Goal: Task Accomplishment & Management: Manage account settings

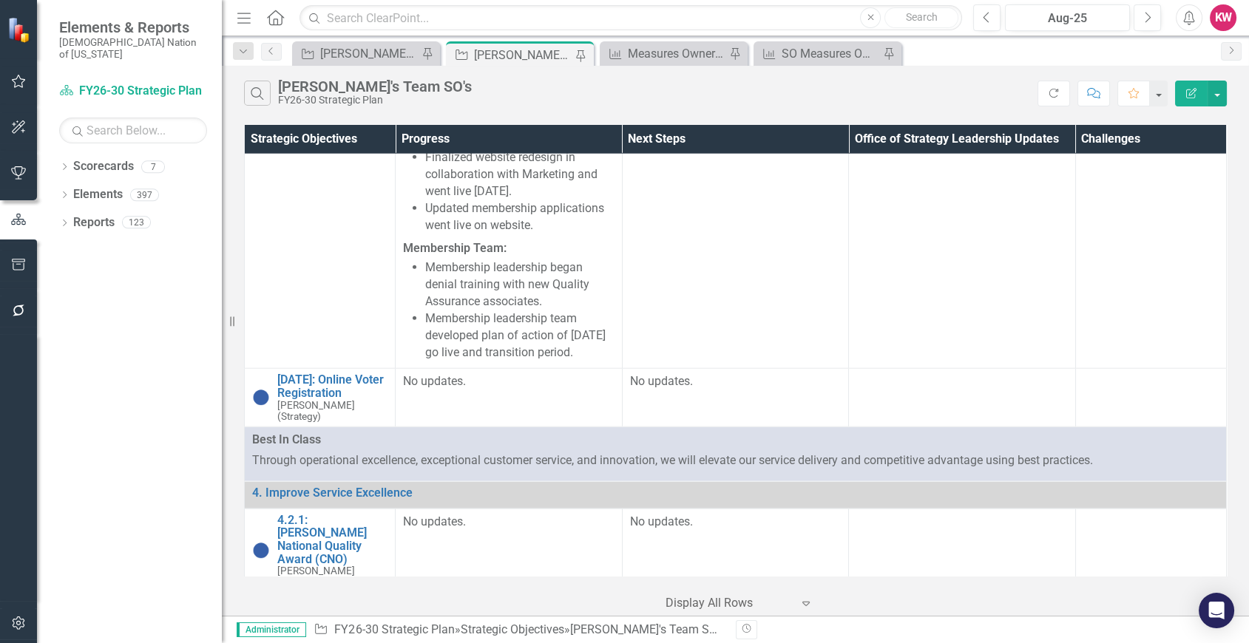
scroll to position [7805, 0]
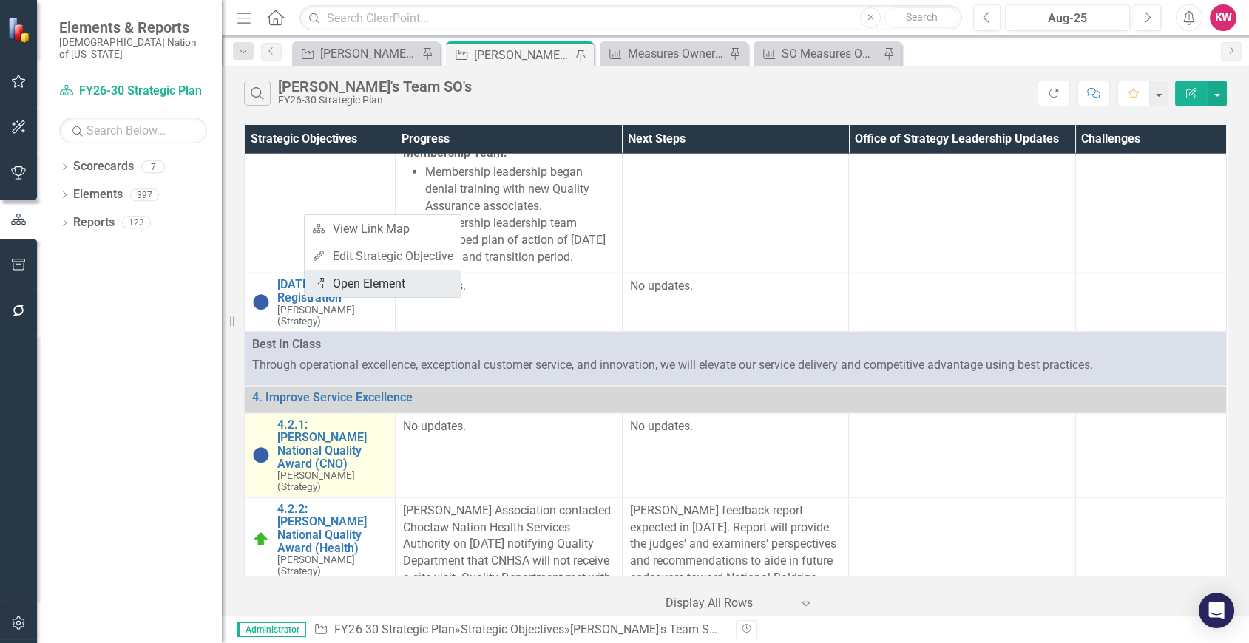
click at [349, 282] on link "Link Open Element" at bounding box center [383, 283] width 156 height 27
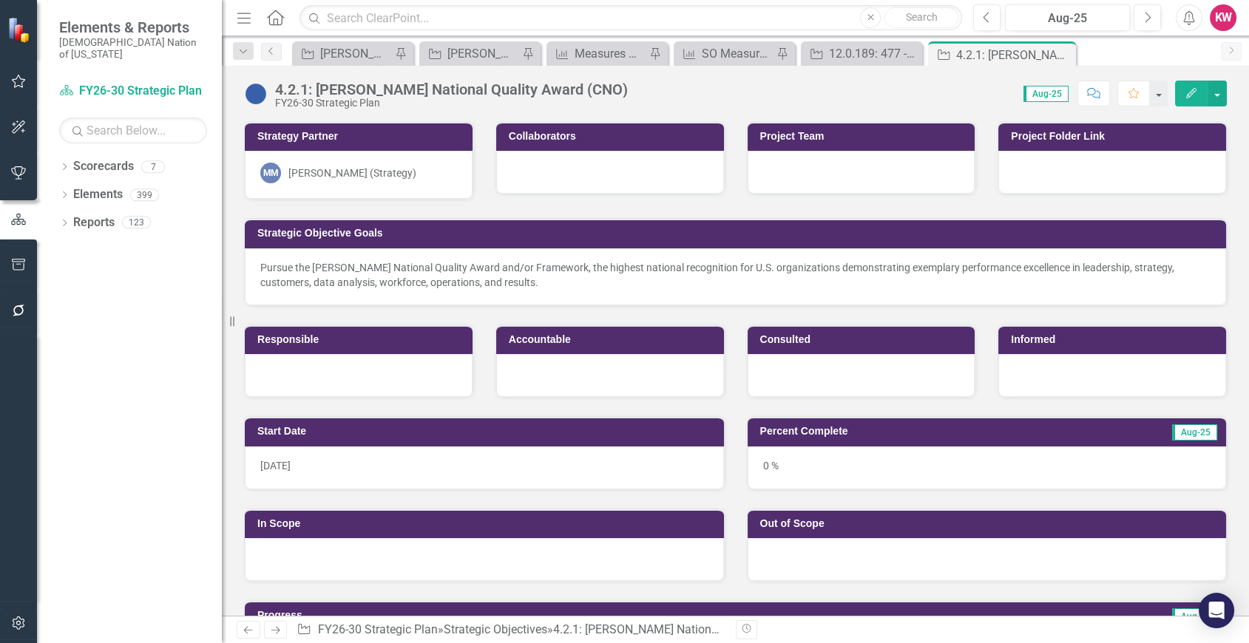
click at [329, 175] on div "[PERSON_NAME] (Strategy)" at bounding box center [352, 173] width 128 height 15
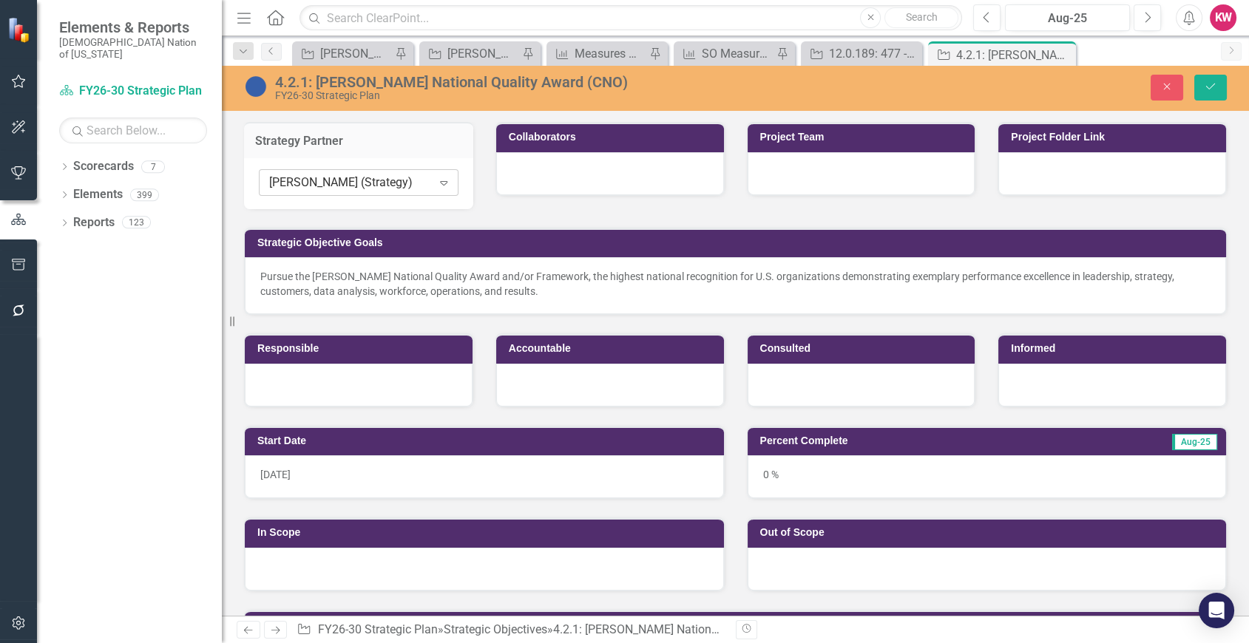
click at [329, 183] on div "[PERSON_NAME] (Strategy)" at bounding box center [350, 183] width 163 height 17
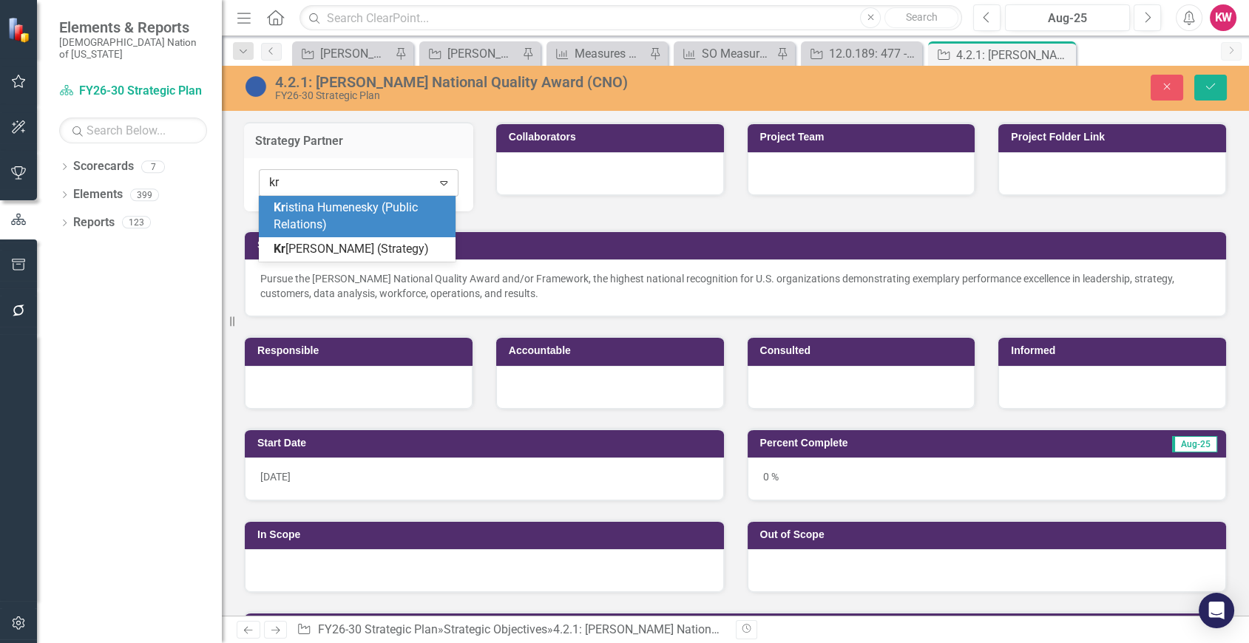
type input "kry"
click at [321, 206] on span "Kry stal Wilson (Strategy)" at bounding box center [338, 215] width 129 height 31
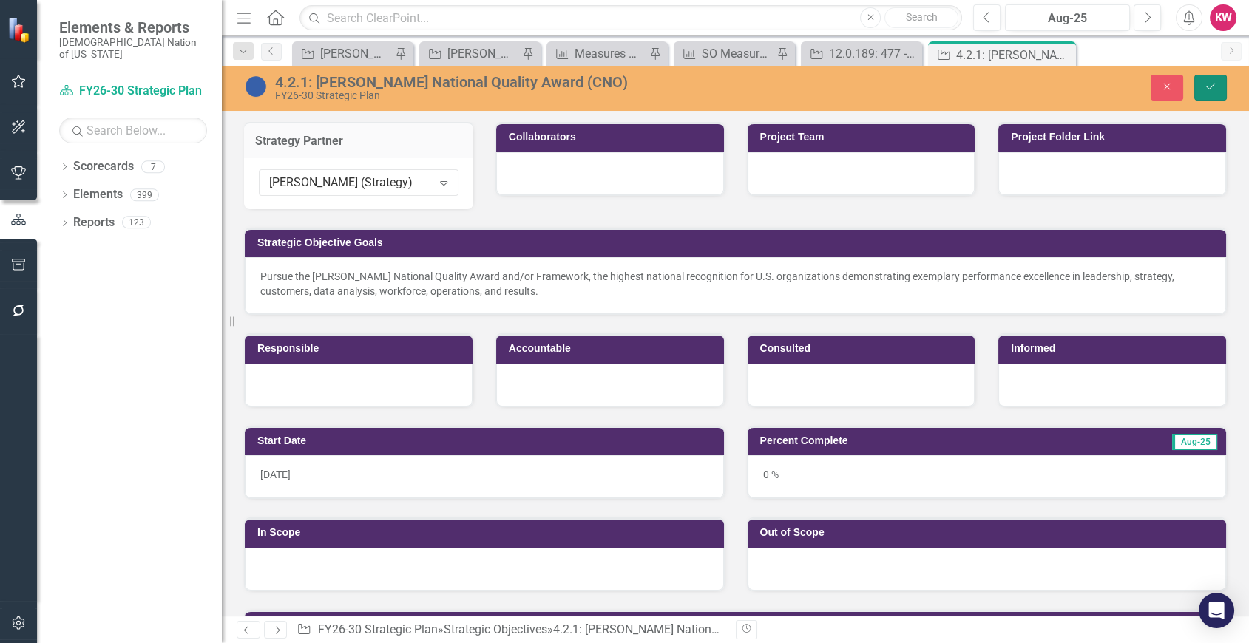
click at [1213, 84] on icon "Save" at bounding box center [1210, 86] width 13 height 10
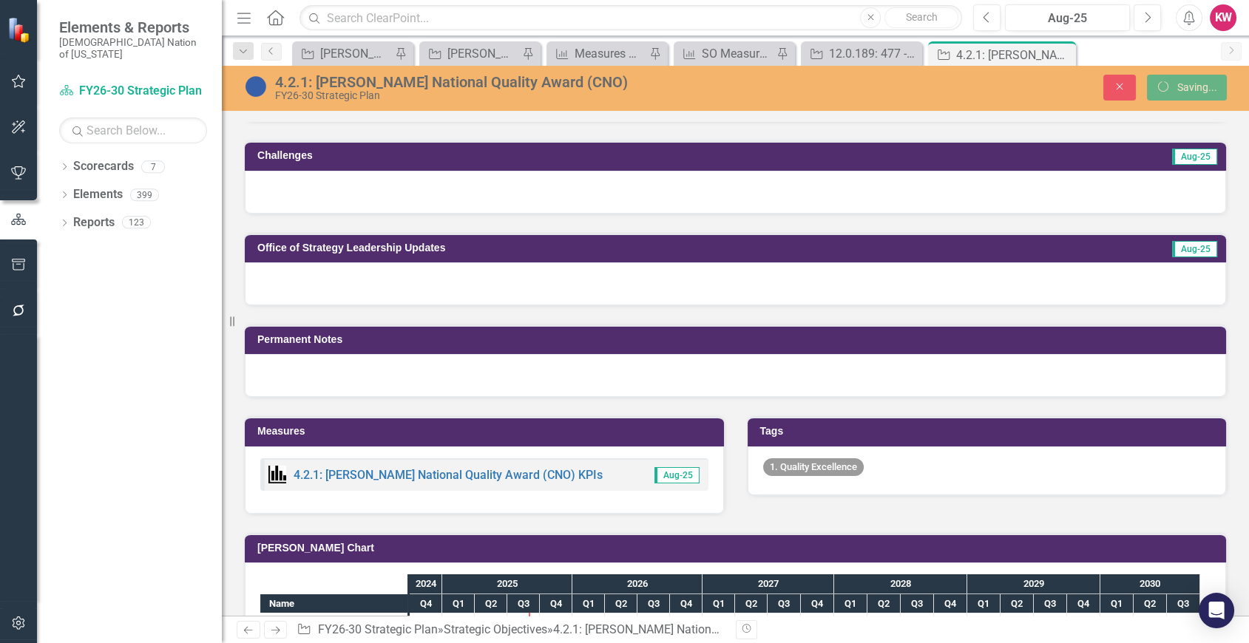
scroll to position [904, 0]
